Goal: Task Accomplishment & Management: Use online tool/utility

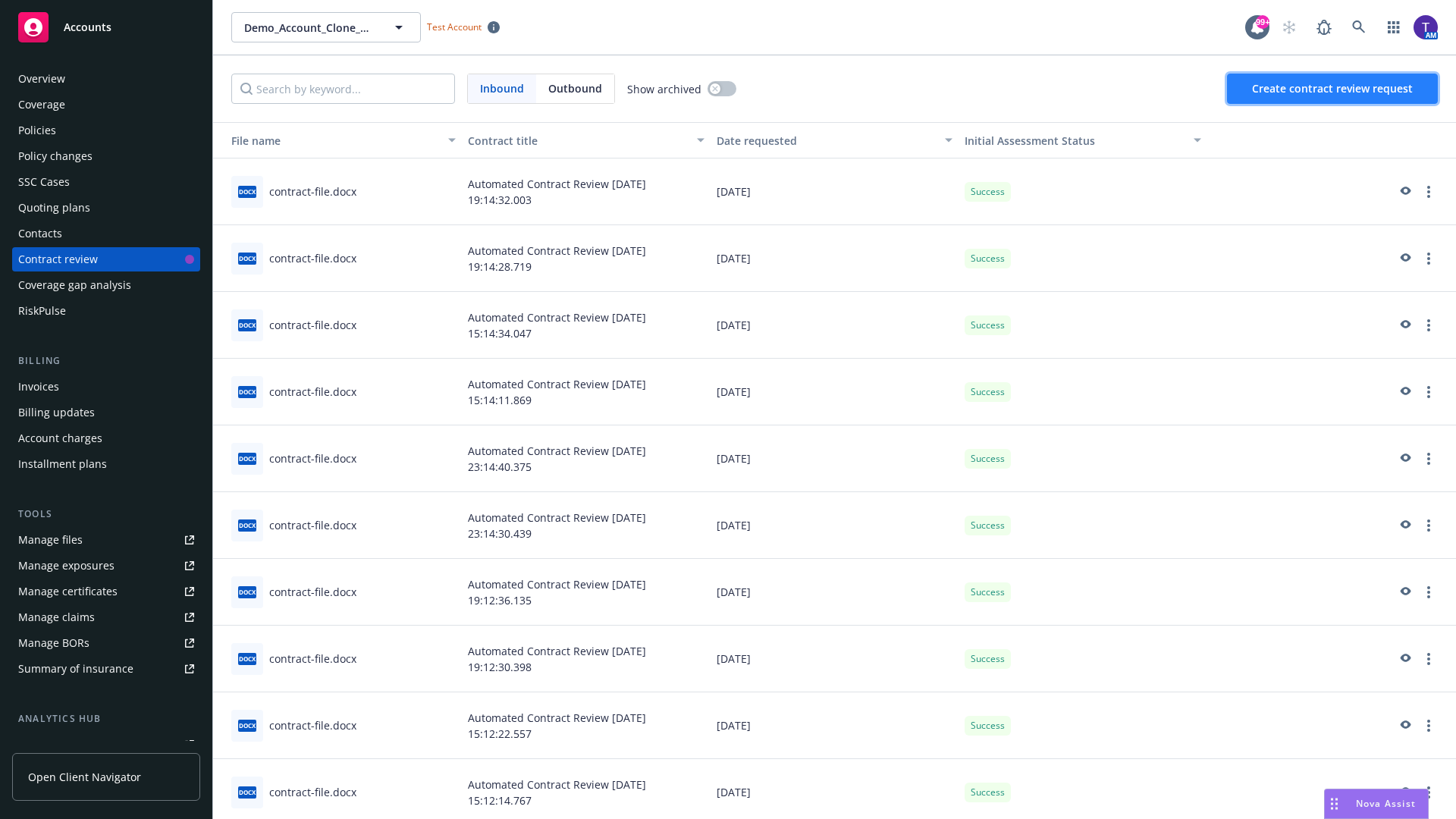
click at [1333, 88] on span "Create contract review request" at bounding box center [1332, 87] width 161 height 14
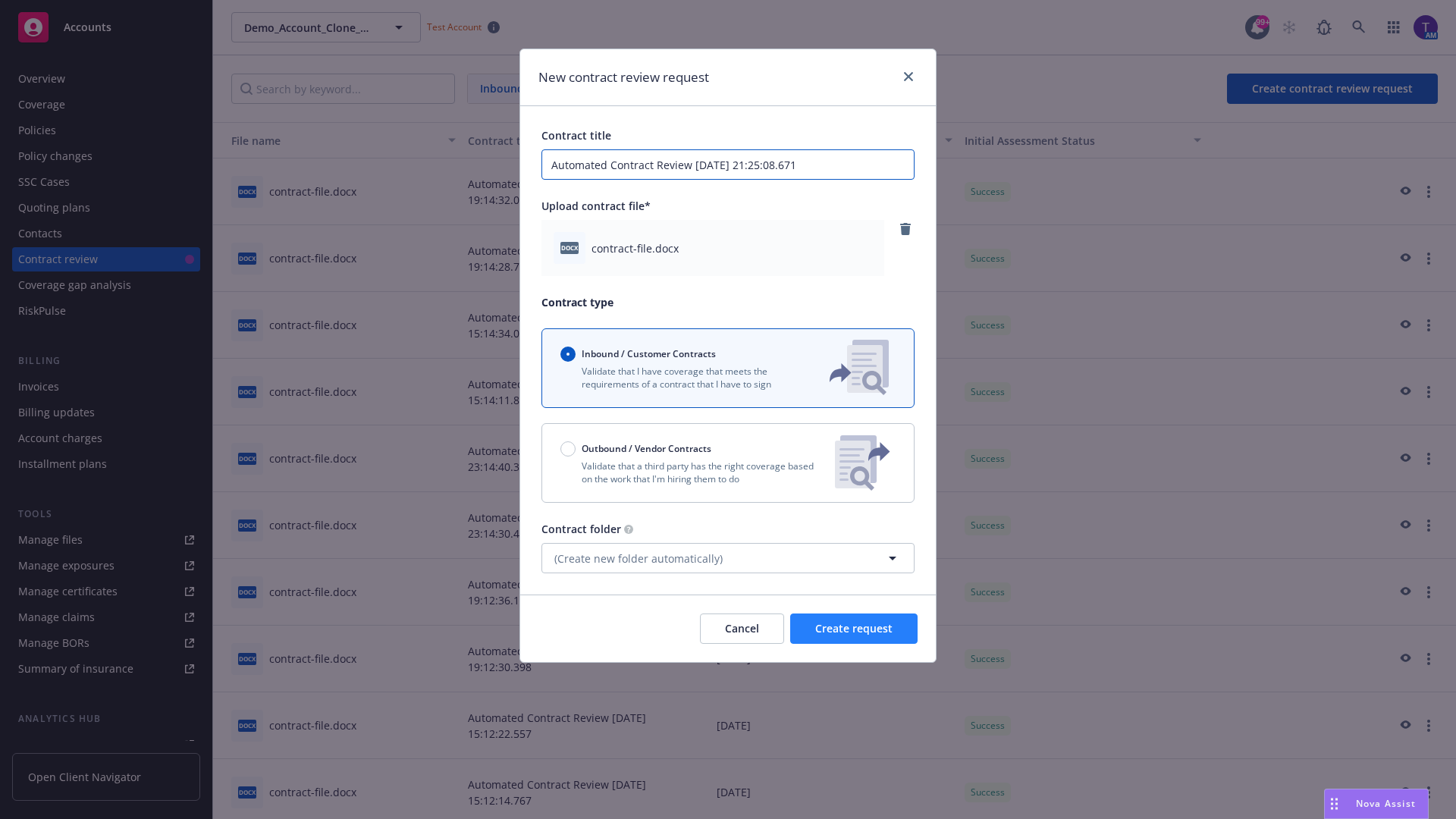
type input "Automated Contract Review 08-27-2025 21:25:08.671"
click at [854, 628] on span "Create request" at bounding box center [853, 627] width 77 height 14
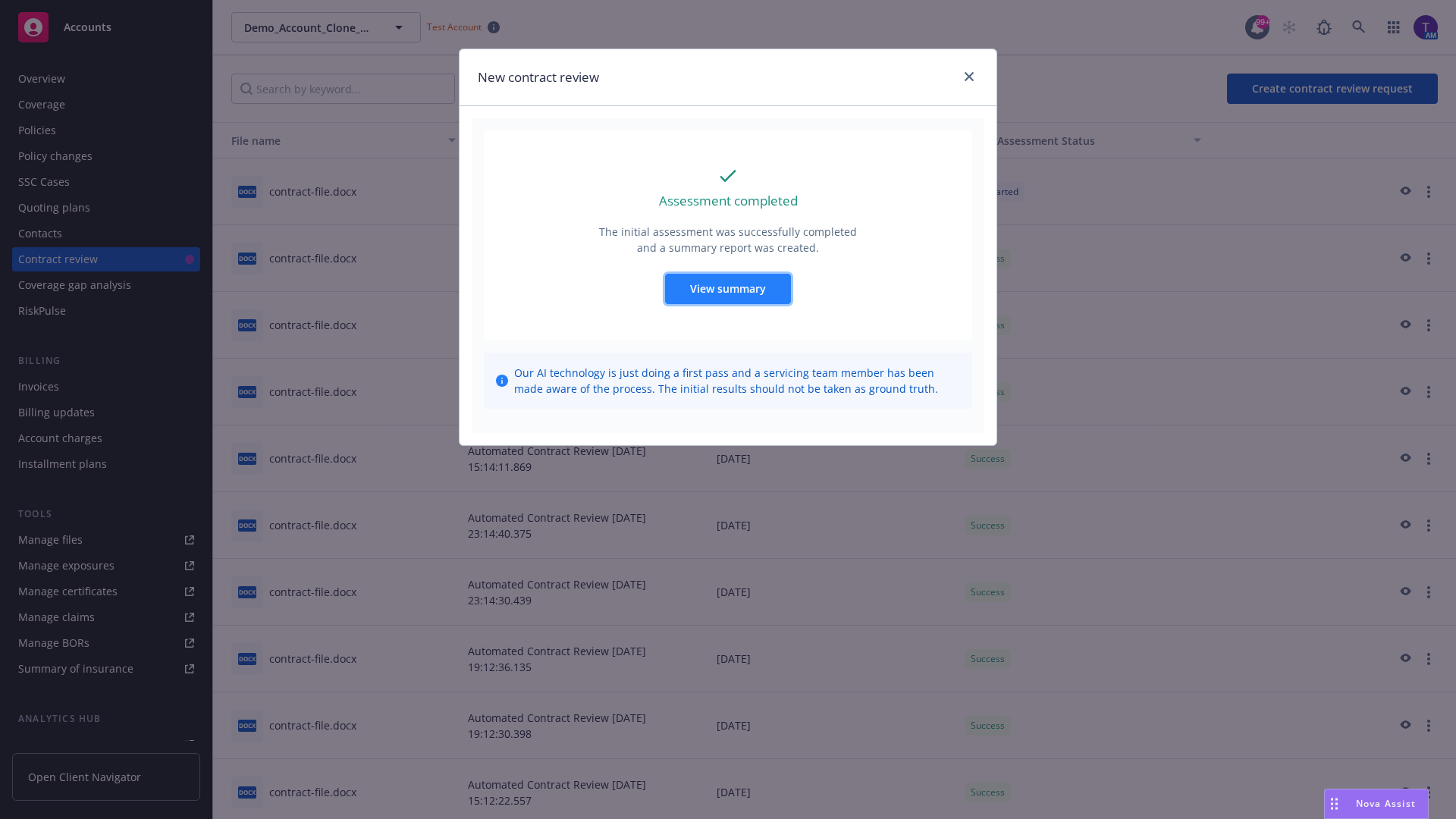
click at [727, 288] on span "View summary" at bounding box center [727, 288] width 75 height 14
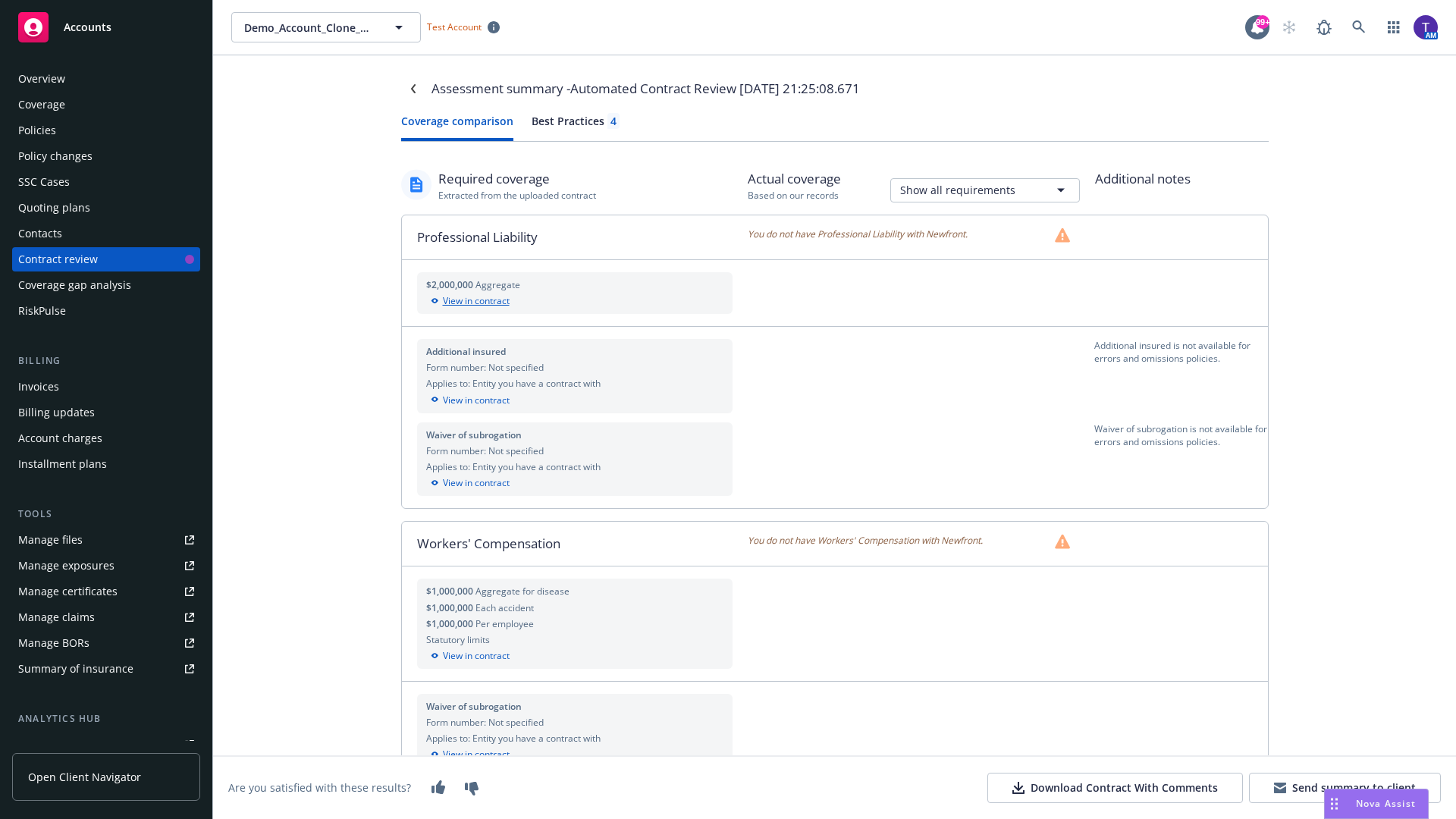
click at [573, 301] on div "View in contract" at bounding box center [575, 301] width 298 height 14
